Goal: Information Seeking & Learning: Compare options

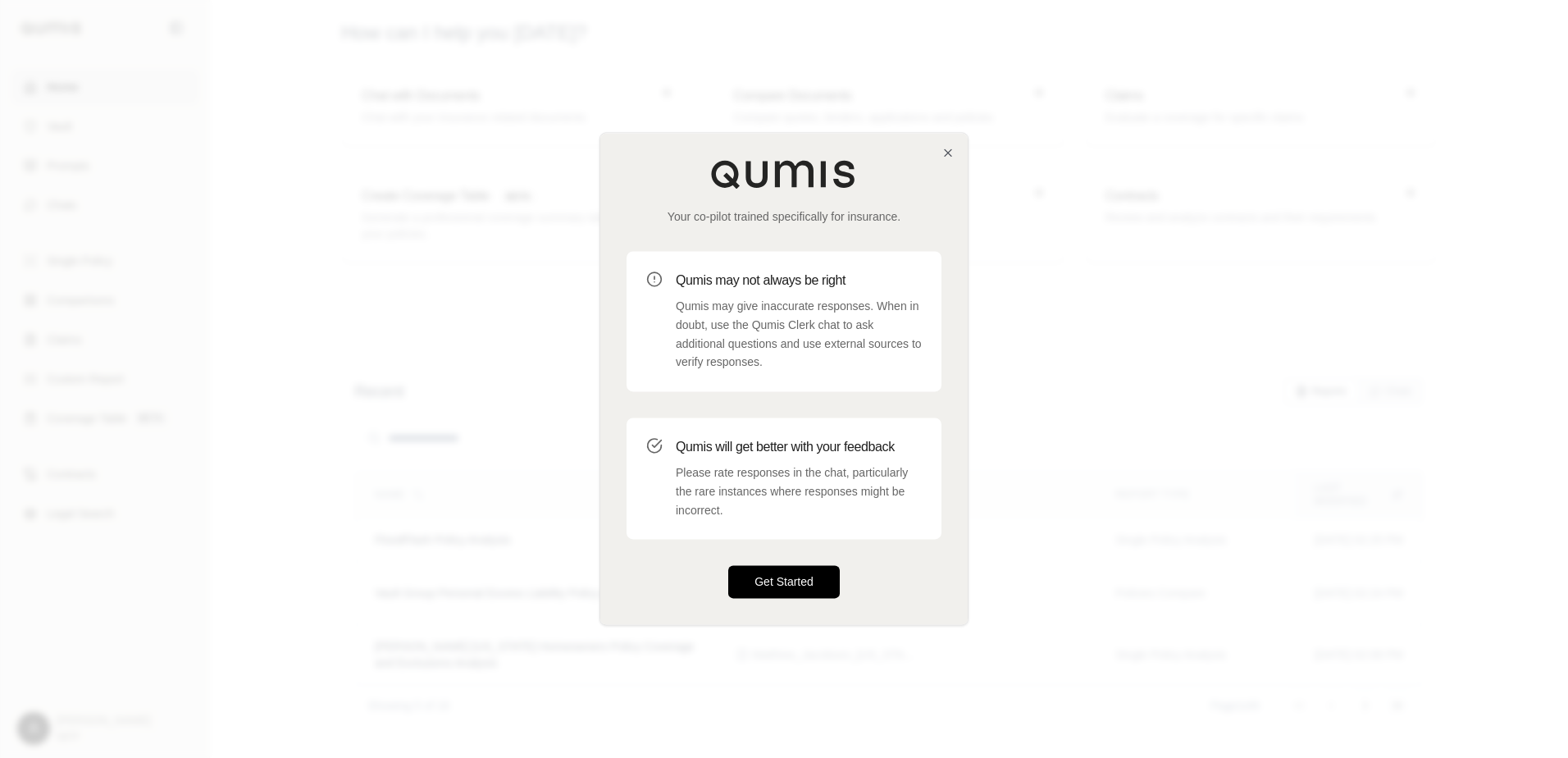
click at [806, 597] on button "Get Started" at bounding box center [784, 582] width 112 height 33
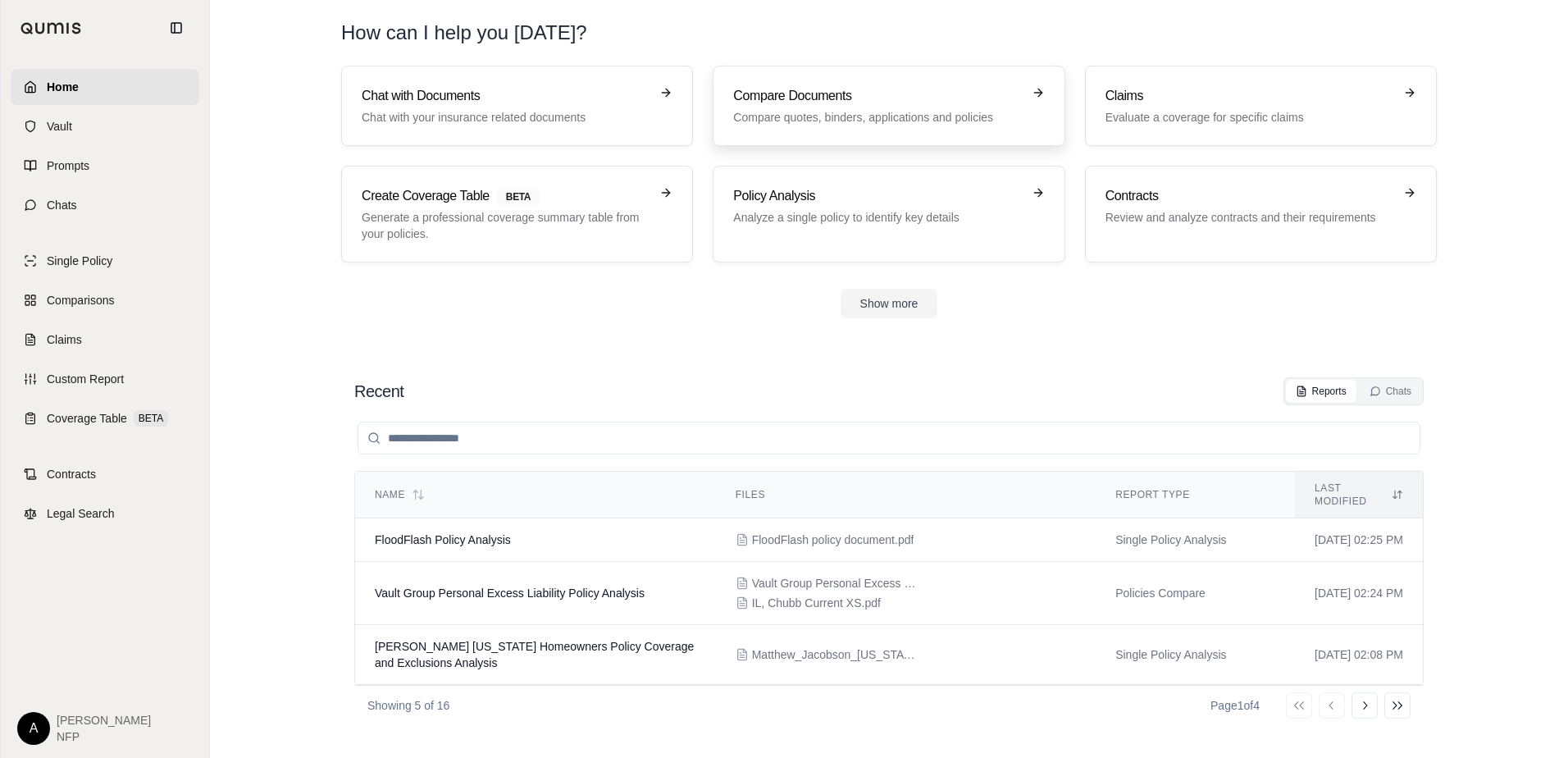
click at [826, 113] on p "Compare quotes, binders, applications and policies" at bounding box center [877, 117] width 288 height 16
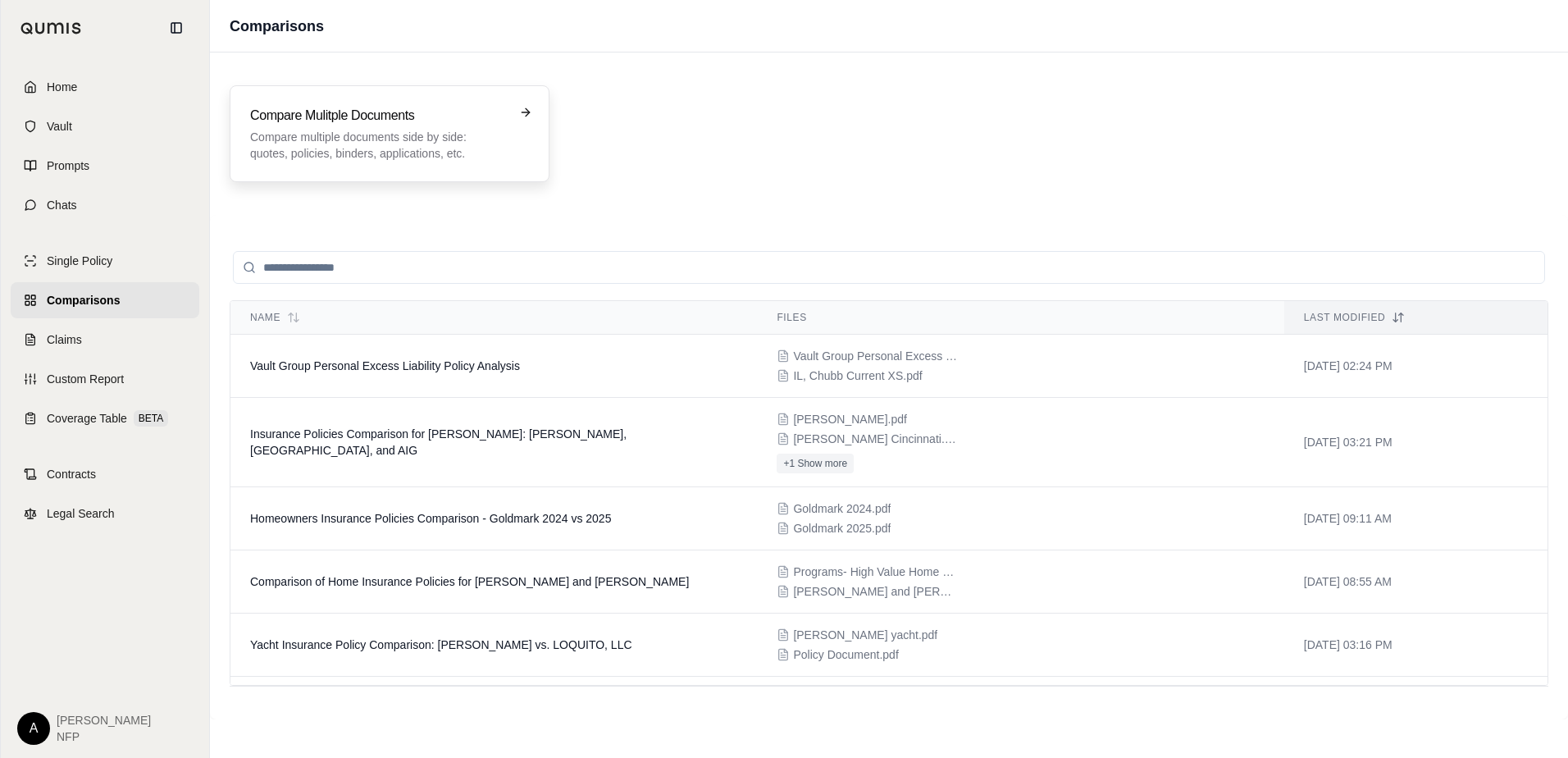
click at [365, 144] on p "Compare multiple documents side by side: quotes, policies, binders, application…" at bounding box center [378, 145] width 256 height 33
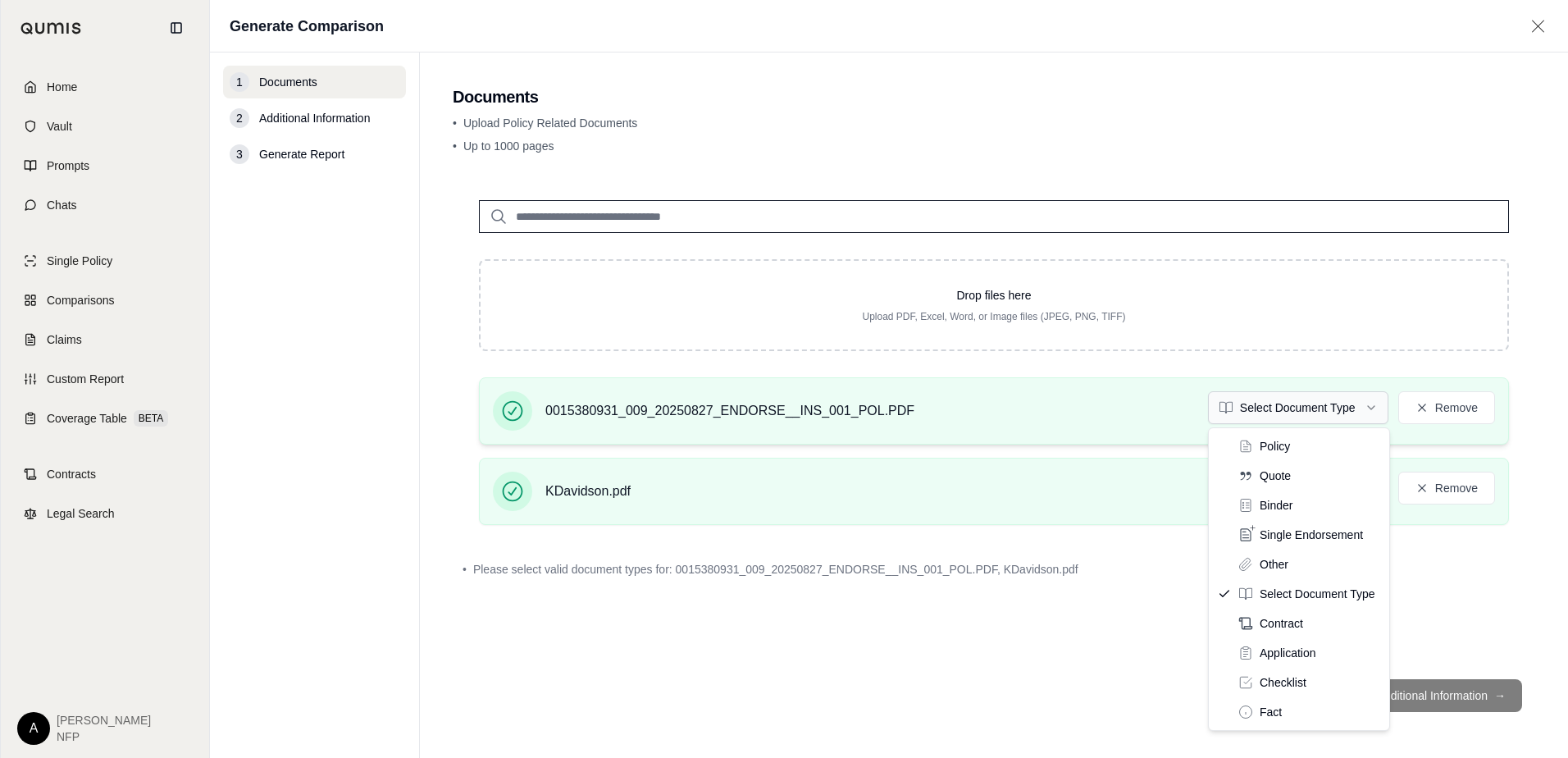
click at [1287, 405] on html "Home Vault Prompts Chats Single Policy Comparisons Claims Custom Report Coverag…" at bounding box center [784, 379] width 1568 height 758
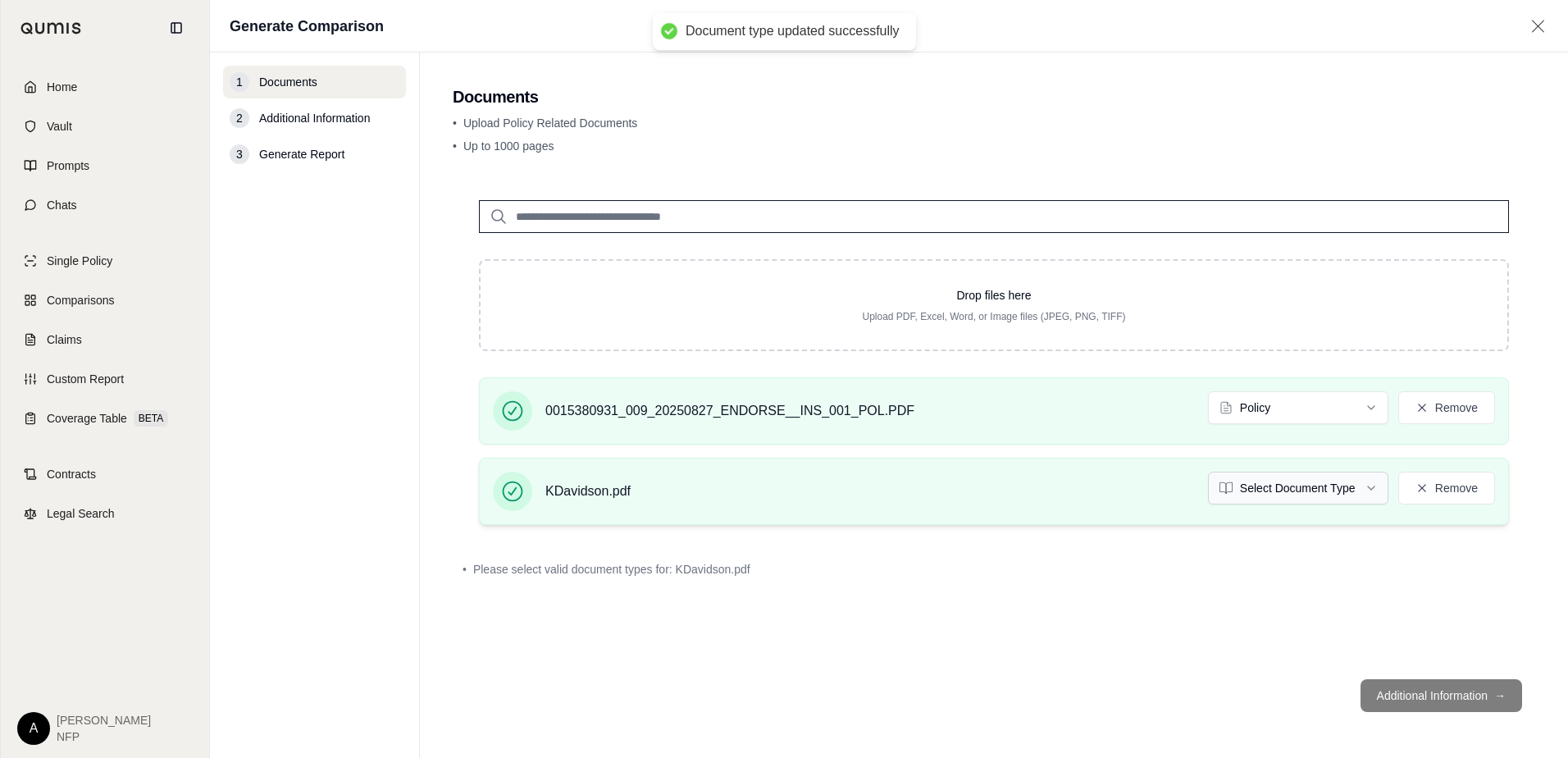
click at [1342, 486] on html "Document type updated successfully Home Vault Prompts Chats Single Policy Compa…" at bounding box center [784, 379] width 1568 height 758
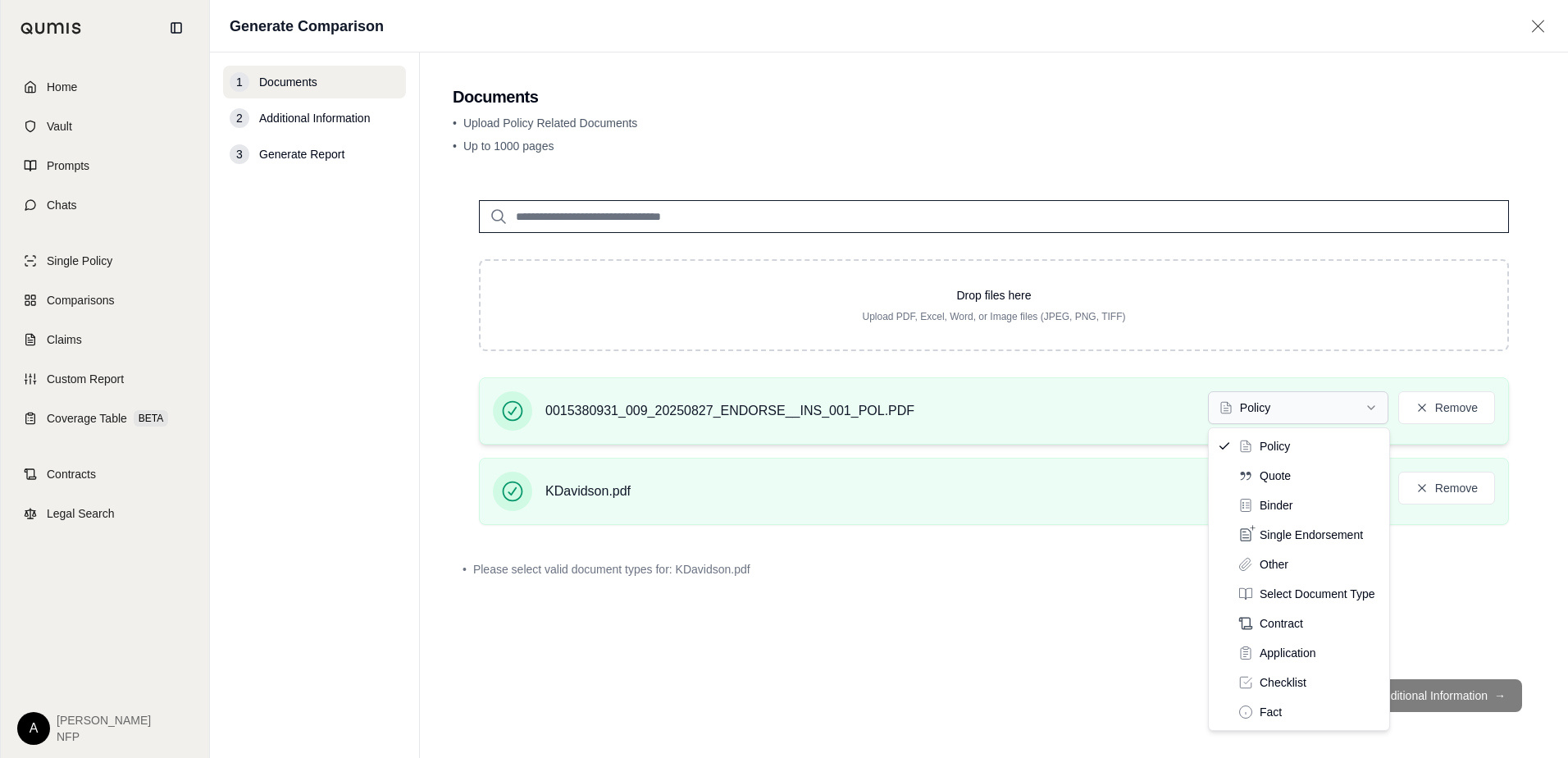
click at [1310, 407] on html "Home Vault Prompts Chats Single Policy Comparisons Claims Custom Report Coverag…" at bounding box center [784, 379] width 1568 height 758
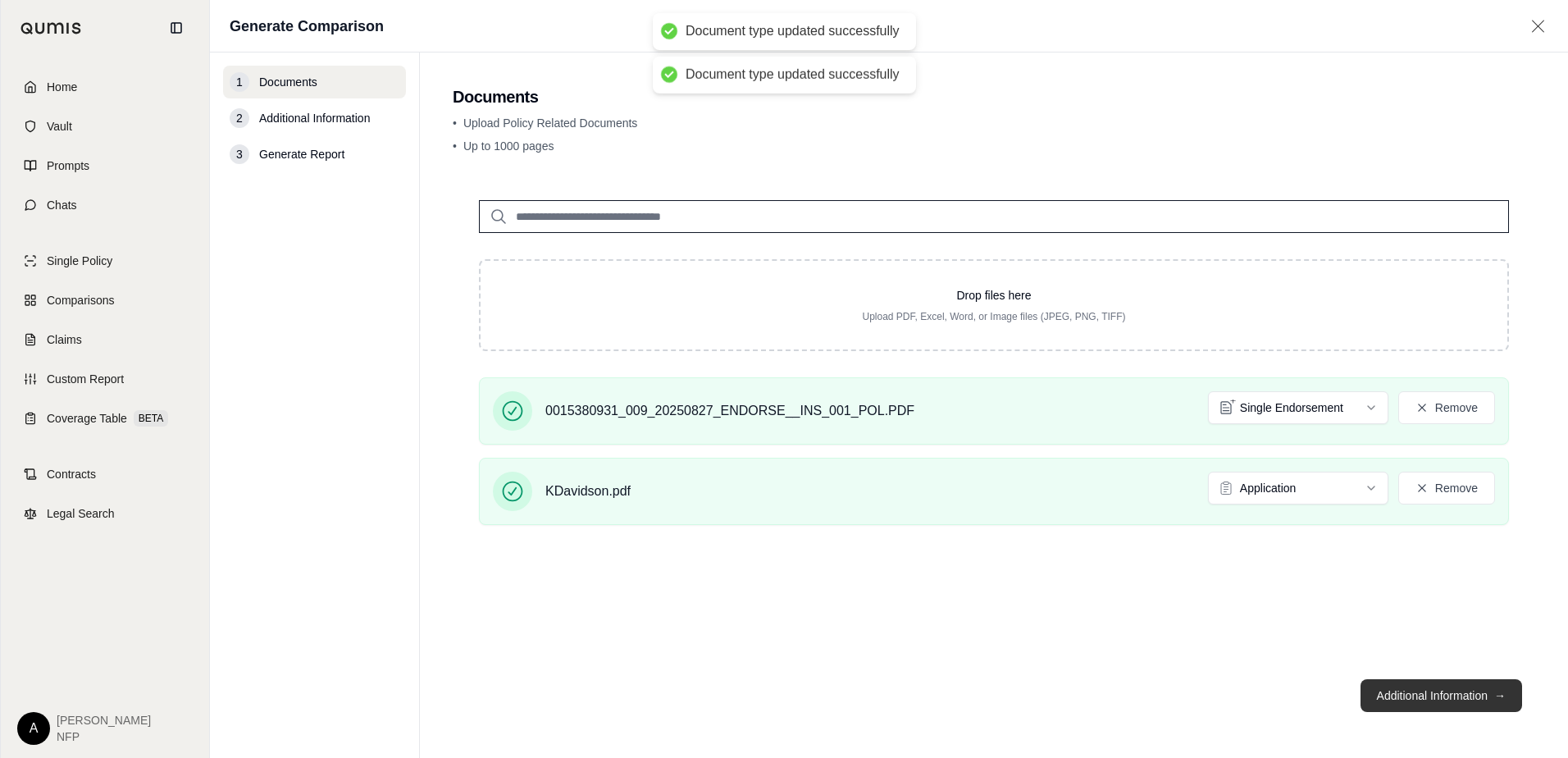
click at [1444, 694] on button "Additional Information →" at bounding box center [1442, 696] width 162 height 33
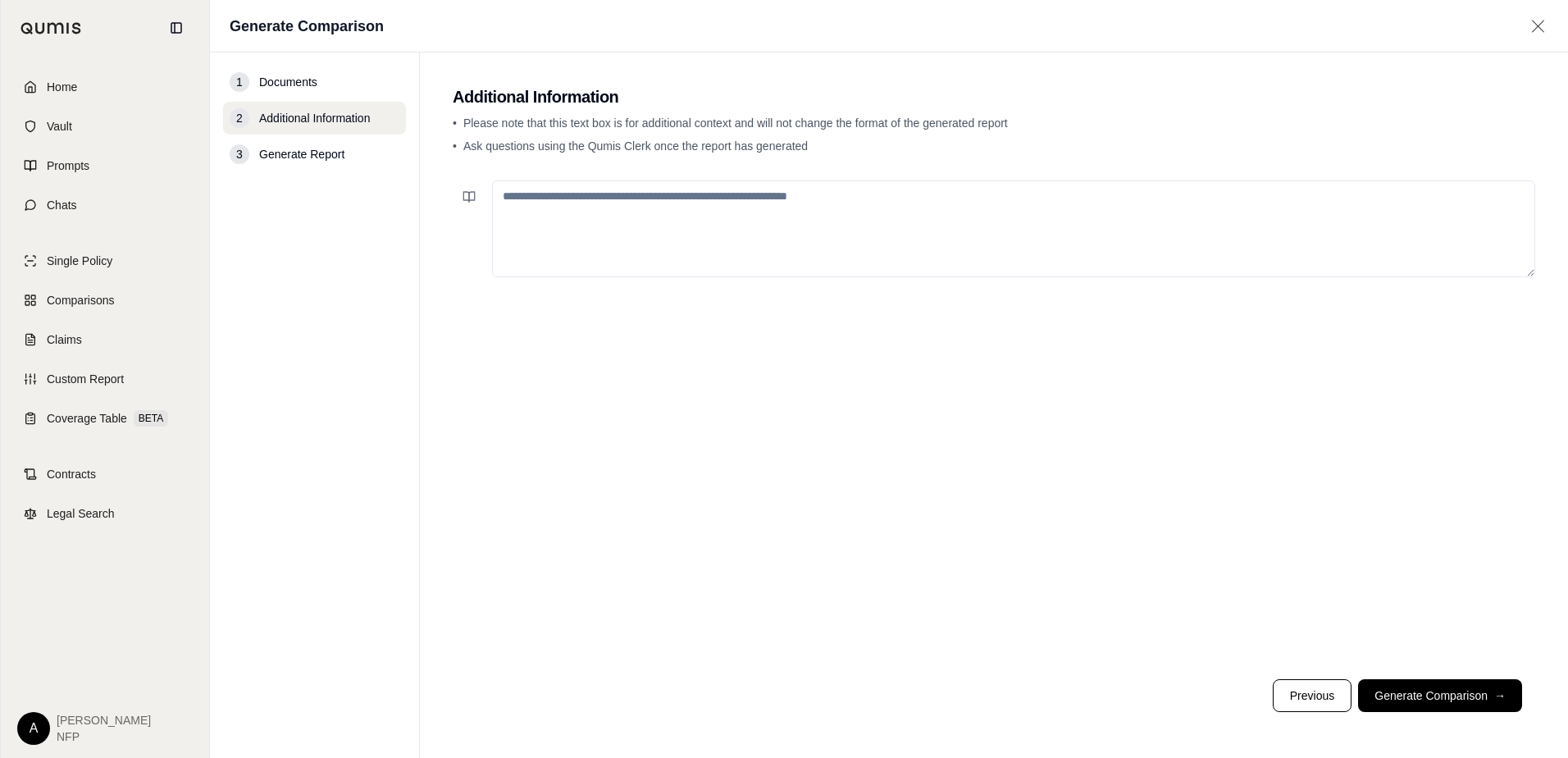
click at [741, 214] on textarea at bounding box center [1014, 229] width 1043 height 97
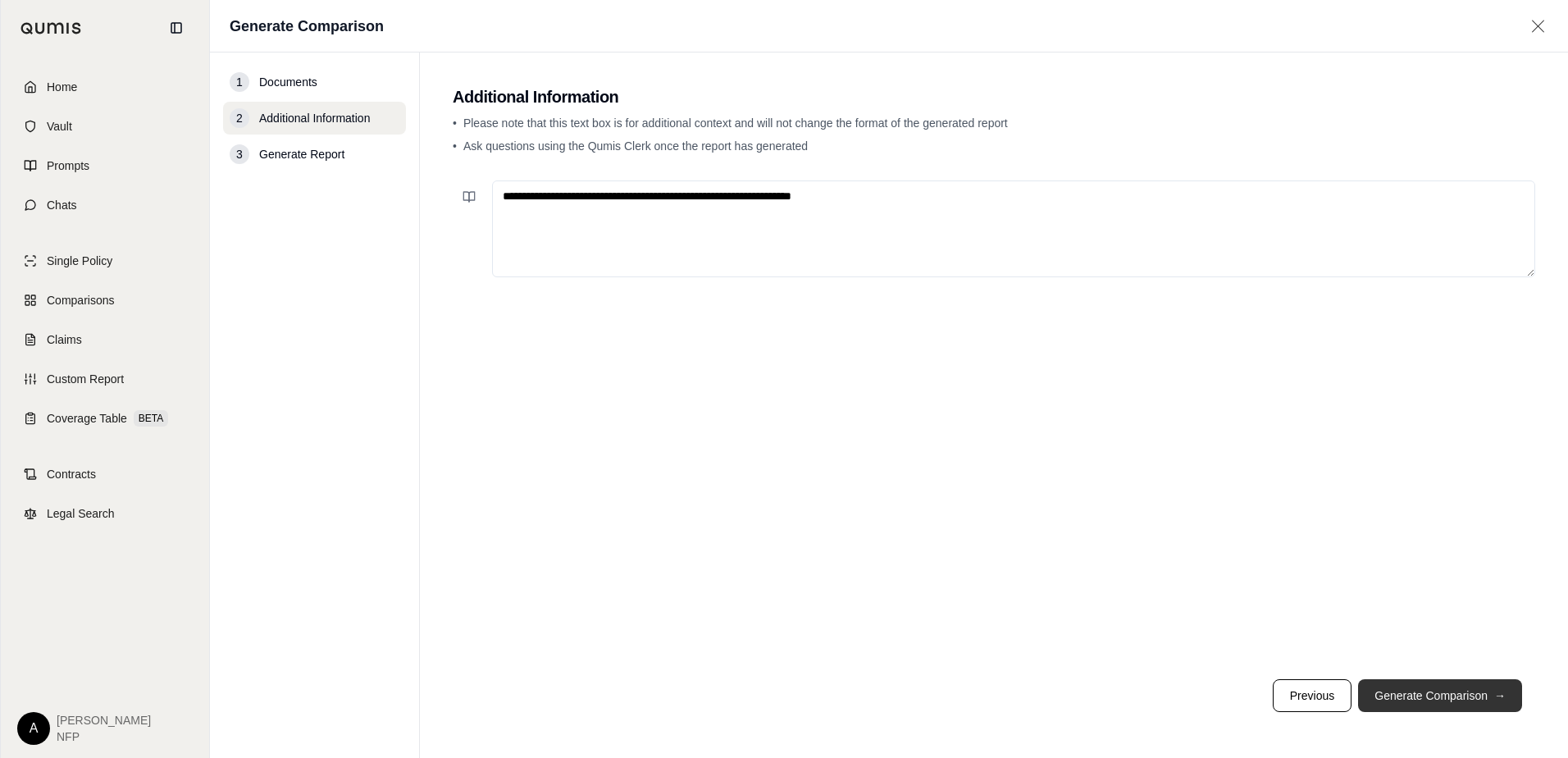
type textarea "**********"
click at [1473, 694] on button "Generate Comparison →" at bounding box center [1440, 696] width 164 height 33
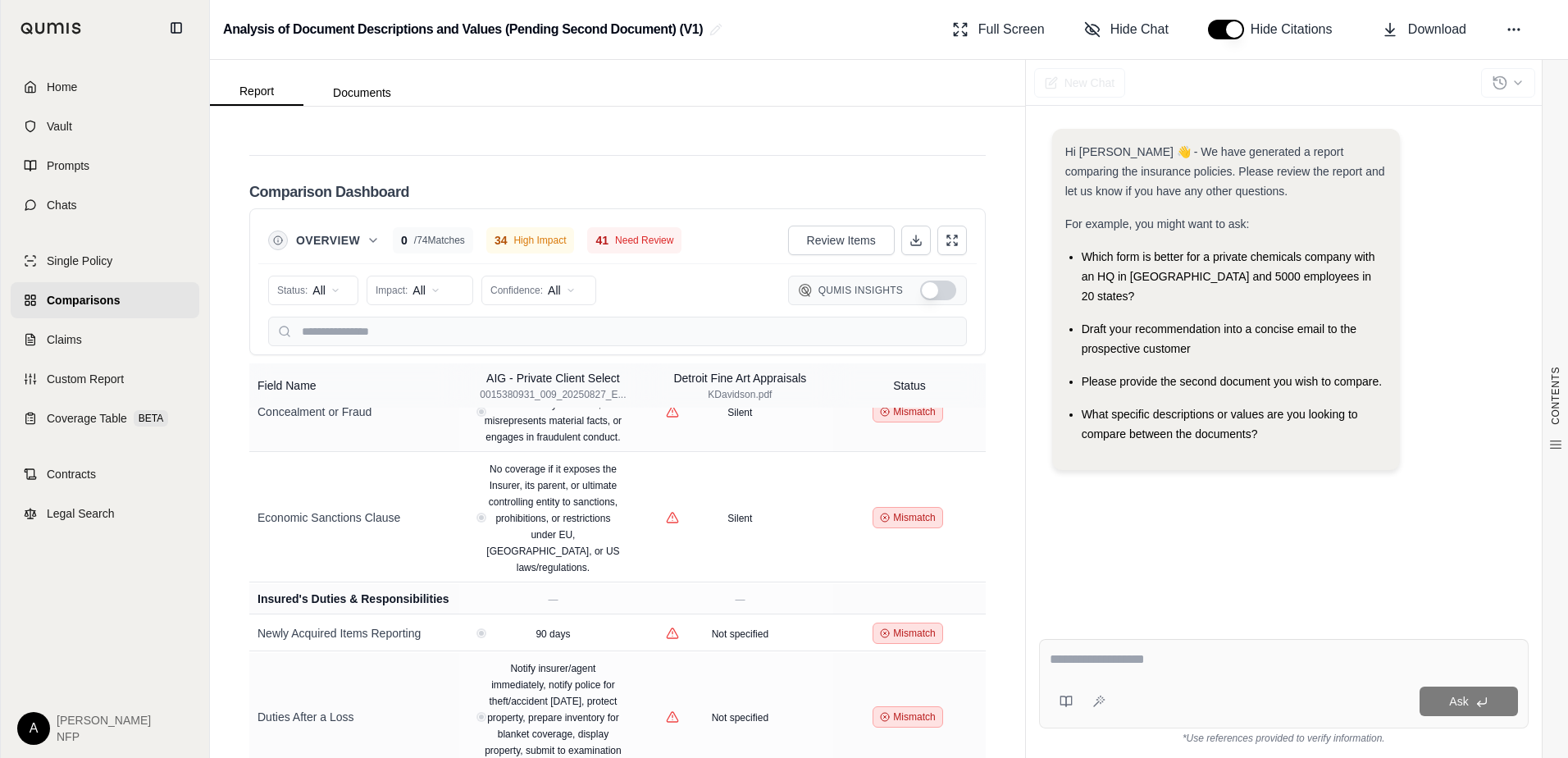
scroll to position [2455, 0]
